Goal: Transaction & Acquisition: Book appointment/travel/reservation

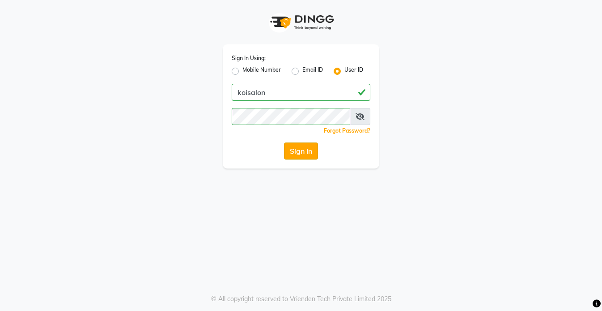
click at [297, 147] on button "Sign In" at bounding box center [301, 150] width 34 height 17
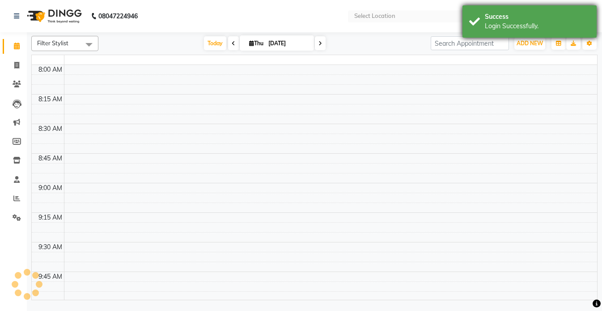
click at [507, 34] on div "Success Login Successfully." at bounding box center [530, 21] width 134 height 32
select select "en"
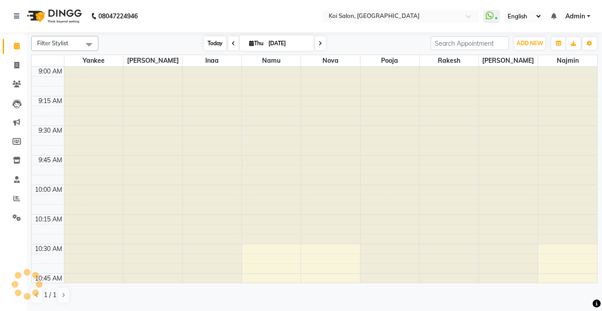
click at [210, 44] on span "Today" at bounding box center [215, 43] width 22 height 14
click at [581, 41] on div "Group By Staff View Room View View as Vertical Vertical - Week View Horizontal …" at bounding box center [574, 43] width 47 height 14
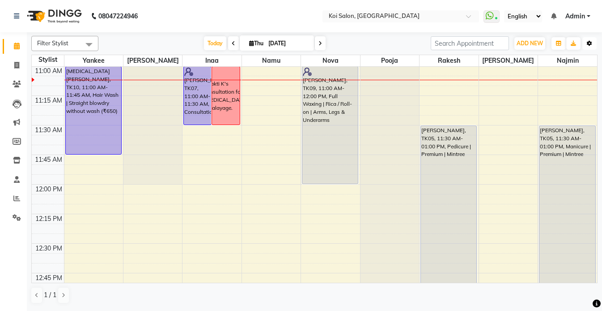
click at [588, 41] on icon "button" at bounding box center [589, 43] width 5 height 5
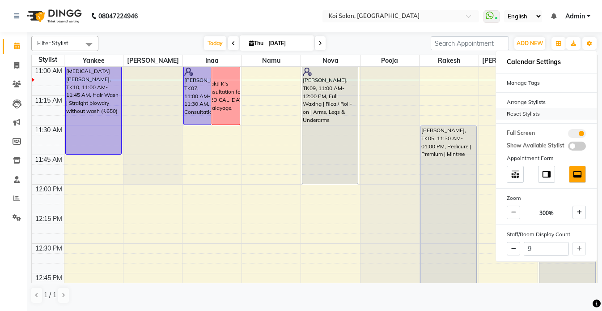
click at [524, 115] on div "Reset Stylists" at bounding box center [546, 114] width 101 height 12
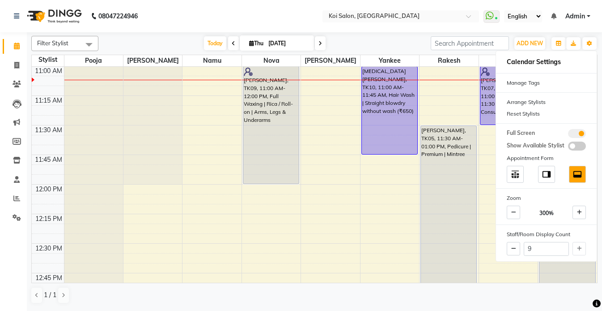
click at [279, 9] on nav "08047224946 Select Location × [GEOGRAPHIC_DATA] WhatsApp Status ✕ Status: Conne…" at bounding box center [301, 16] width 602 height 32
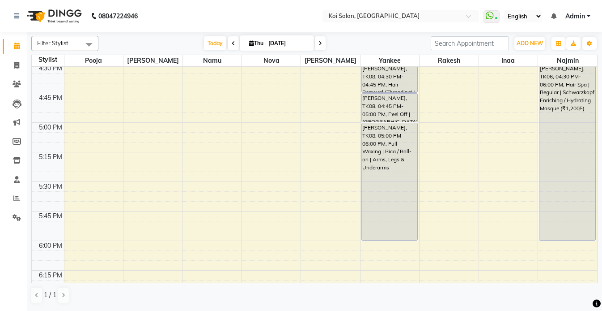
scroll to position [889, 0]
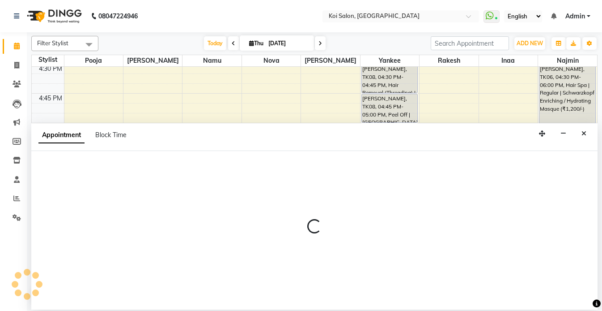
select select "23241"
select select "tentative"
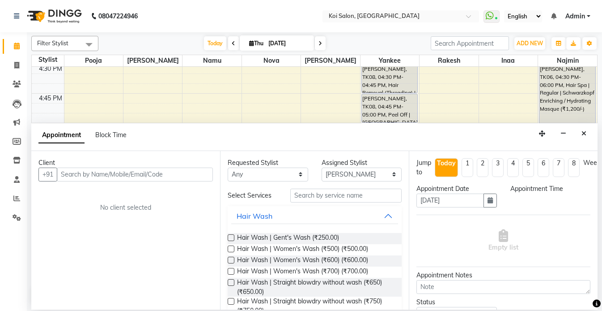
select select "1020"
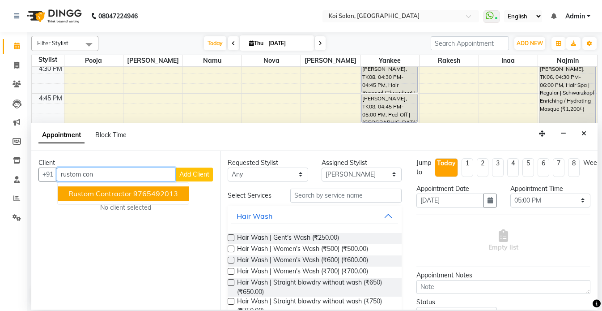
click at [136, 189] on ngb-highlight "9765492013" at bounding box center [155, 193] width 45 height 9
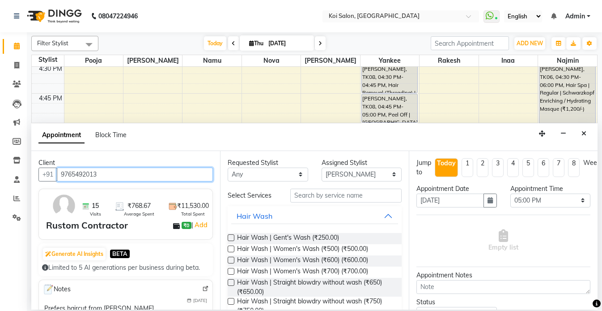
type input "9765492013"
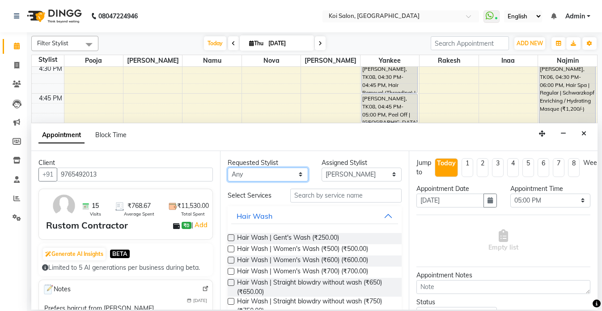
click at [284, 179] on select "Any [PERSON_NAME] Namu Nova Pooja [PERSON_NAME]" at bounding box center [268, 174] width 81 height 14
select select "23241"
click at [228, 167] on select "Any [PERSON_NAME] Namu Nova Pooja [PERSON_NAME]" at bounding box center [268, 174] width 81 height 14
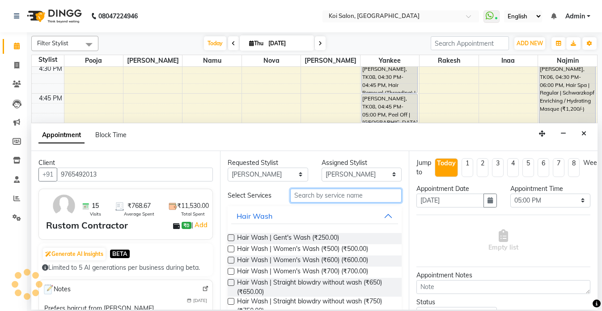
drag, startPoint x: 330, startPoint y: 190, endPoint x: 325, endPoint y: 193, distance: 5.8
click at [325, 193] on input "text" at bounding box center [345, 195] width 111 height 14
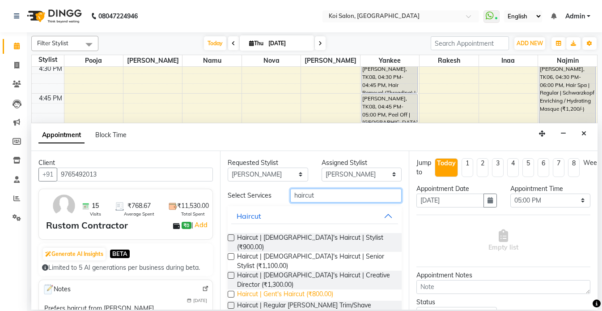
type input "haircut"
click at [311, 289] on span "Haircut | Gent's Haircut (₹800.00)" at bounding box center [285, 294] width 96 height 11
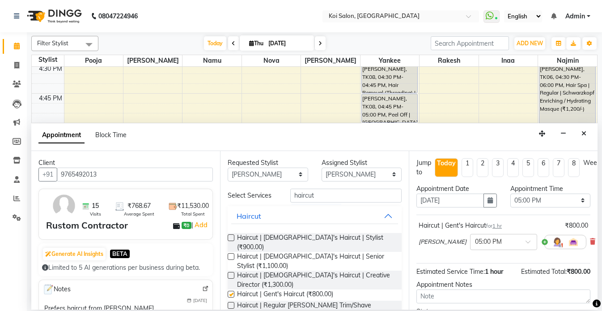
checkbox input "false"
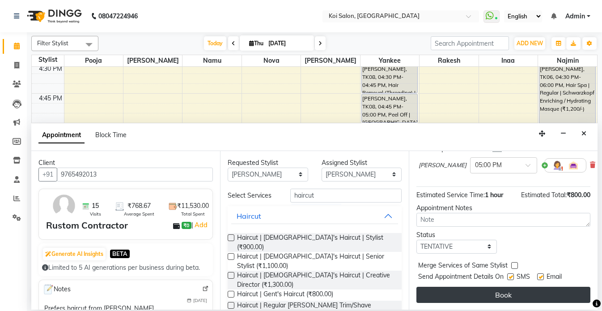
click at [539, 297] on button "Book" at bounding box center [504, 294] width 174 height 16
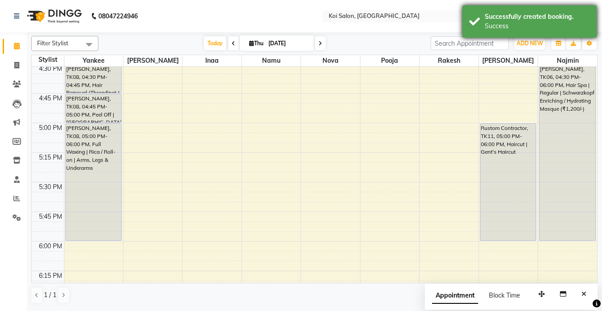
click at [509, 17] on div "Successfully created booking." at bounding box center [537, 16] width 105 height 9
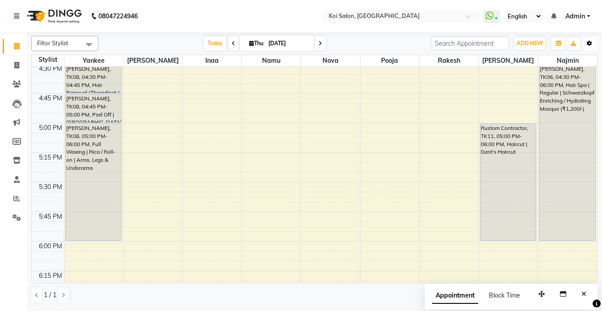
click at [587, 45] on icon "button" at bounding box center [589, 43] width 5 height 5
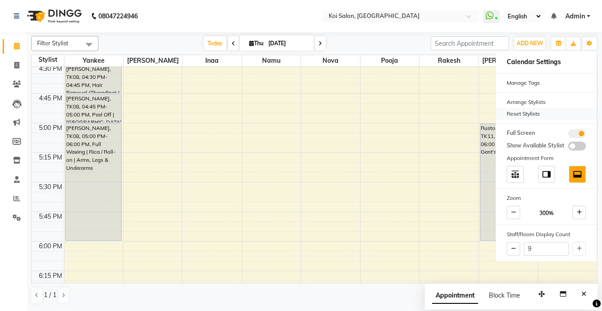
click at [524, 114] on div "Reset Stylists" at bounding box center [546, 114] width 101 height 12
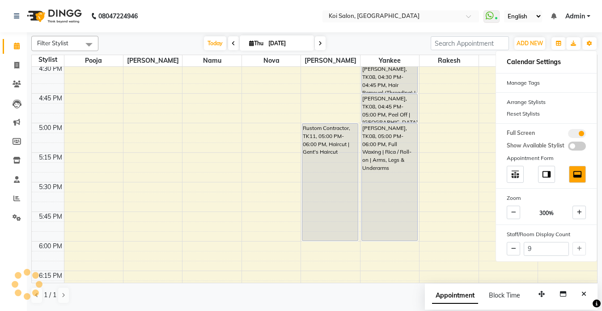
click at [274, 20] on nav "08047224946 Select Location × [GEOGRAPHIC_DATA] WhatsApp Status ✕ Status: Conne…" at bounding box center [301, 16] width 602 height 32
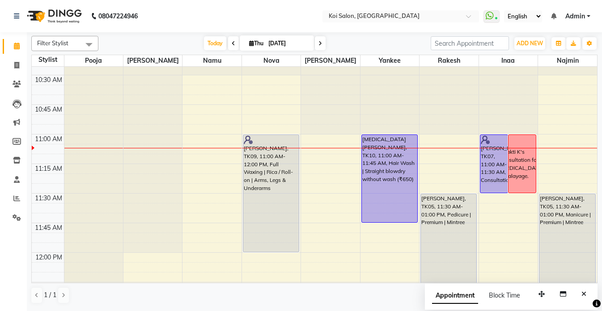
scroll to position [168, 0]
click at [586, 293] on icon "Close" at bounding box center [584, 293] width 5 height 6
click at [217, 10] on nav "08047224946 Select Location × [GEOGRAPHIC_DATA] WhatsApp Status ✕ Status: Conne…" at bounding box center [301, 16] width 602 height 32
